Goal: Navigation & Orientation: Find specific page/section

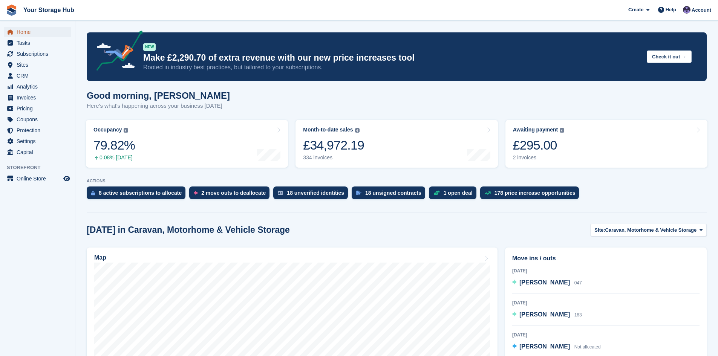
click at [18, 32] on span "Home" at bounding box center [39, 32] width 45 height 11
click at [45, 52] on span "Subscriptions" at bounding box center [39, 54] width 45 height 11
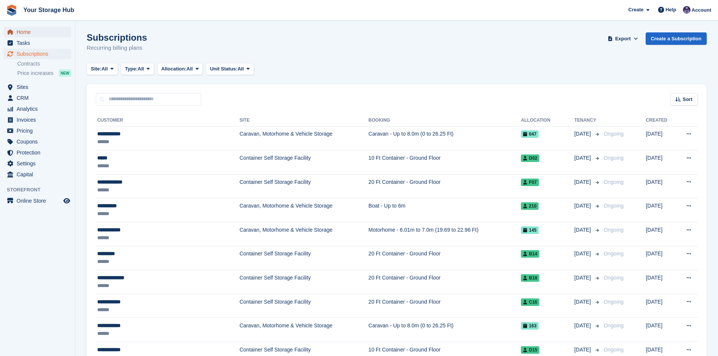
click at [32, 32] on span "Home" at bounding box center [39, 32] width 45 height 11
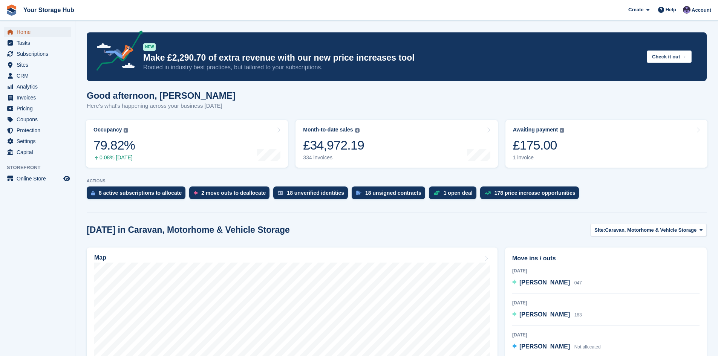
click at [27, 35] on span "Home" at bounding box center [39, 32] width 45 height 11
click at [543, 141] on div "£175.00" at bounding box center [539, 145] width 52 height 15
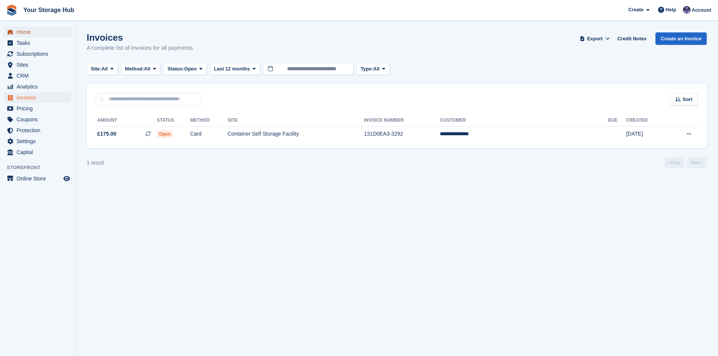
click at [14, 31] on span "menu" at bounding box center [10, 32] width 9 height 9
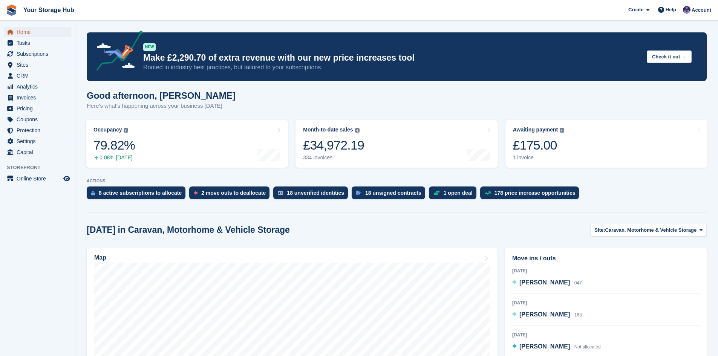
click at [14, 31] on span "menu" at bounding box center [10, 32] width 9 height 9
click at [355, 131] on img at bounding box center [357, 130] width 5 height 5
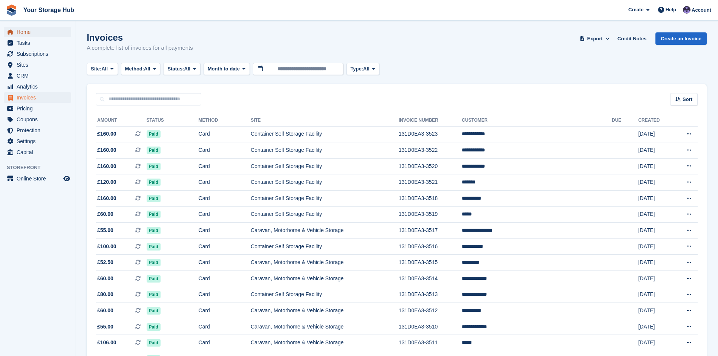
click at [35, 34] on span "Home" at bounding box center [39, 32] width 45 height 11
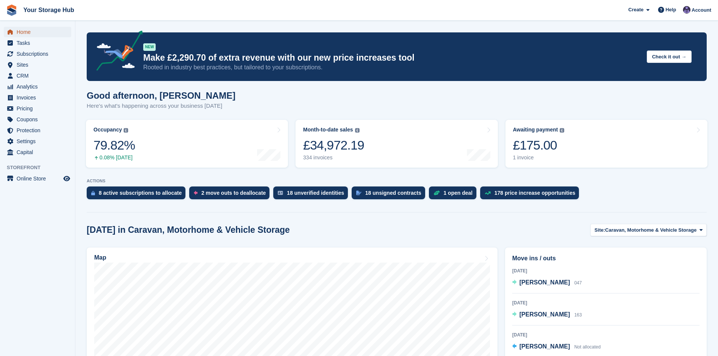
click at [19, 36] on span "Home" at bounding box center [39, 32] width 45 height 11
click at [20, 33] on span "Home" at bounding box center [39, 32] width 45 height 11
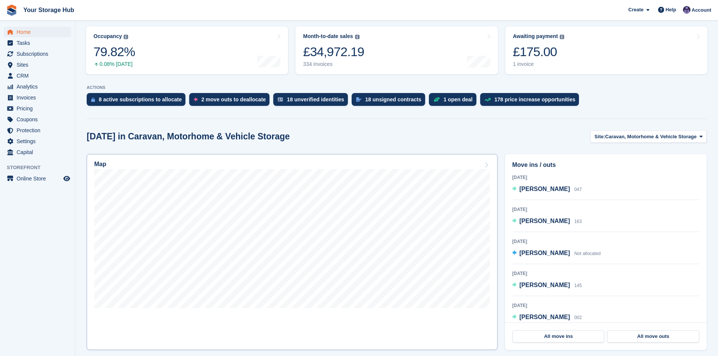
scroll to position [113, 0]
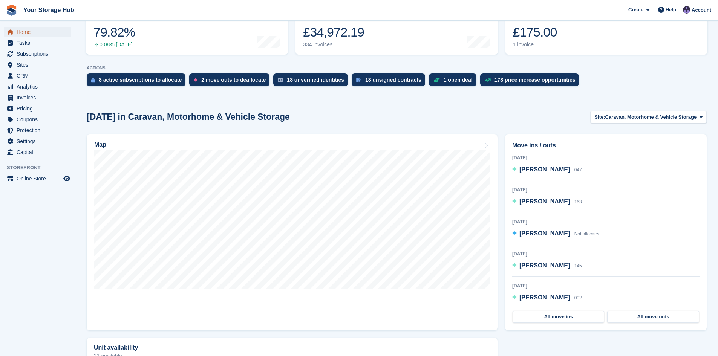
click at [45, 28] on span "Home" at bounding box center [39, 32] width 45 height 11
